Goal: Task Accomplishment & Management: Manage account settings

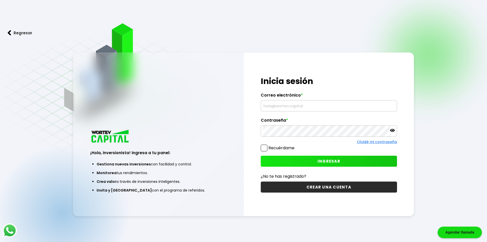
type input "[EMAIL_ADDRESS][DOMAIN_NAME]"
click at [281, 159] on button "INGRESAR" at bounding box center [329, 160] width 136 height 11
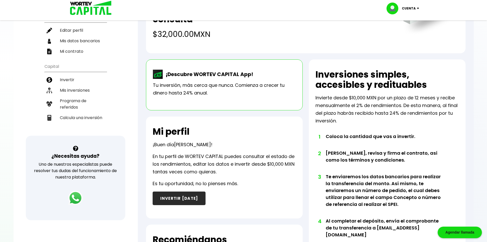
scroll to position [73, 0]
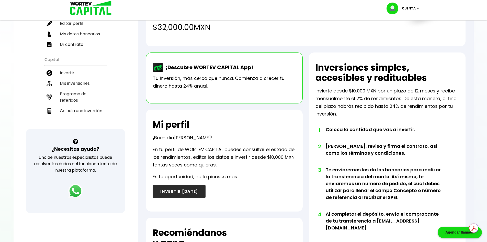
click at [189, 192] on button "INVERTIR [DATE]" at bounding box center [179, 191] width 53 height 14
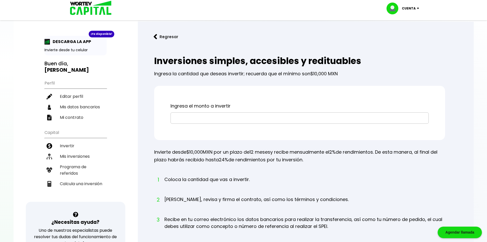
click at [159, 37] on button "Regresar" at bounding box center [166, 37] width 40 height 14
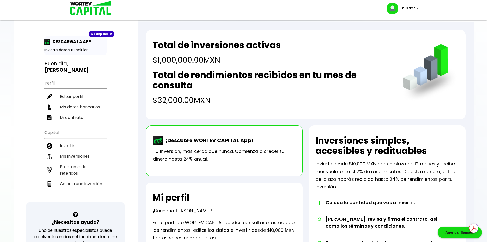
click at [200, 46] on h2 "Total de inversiones activas" at bounding box center [217, 45] width 128 height 10
click at [71, 151] on li "Mis inversiones" at bounding box center [75, 156] width 62 height 10
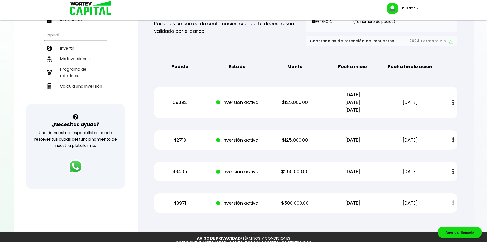
scroll to position [104, 0]
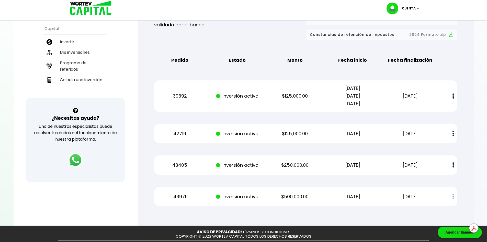
click at [414, 7] on p "Cuenta" at bounding box center [409, 9] width 14 height 8
click at [409, 34] on li "Cerrar sesión" at bounding box center [403, 34] width 41 height 10
